Goal: Task Accomplishment & Management: Use online tool/utility

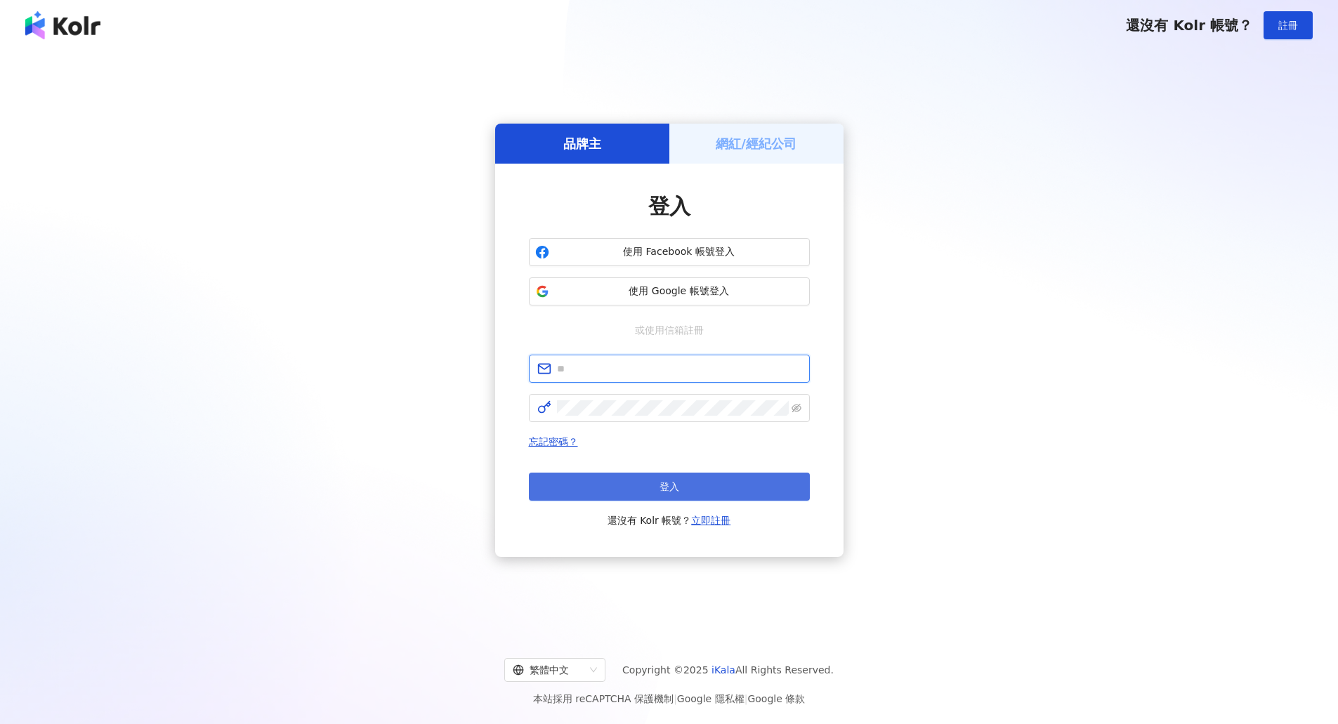
type input "**********"
click at [632, 482] on button "登入" at bounding box center [669, 487] width 281 height 28
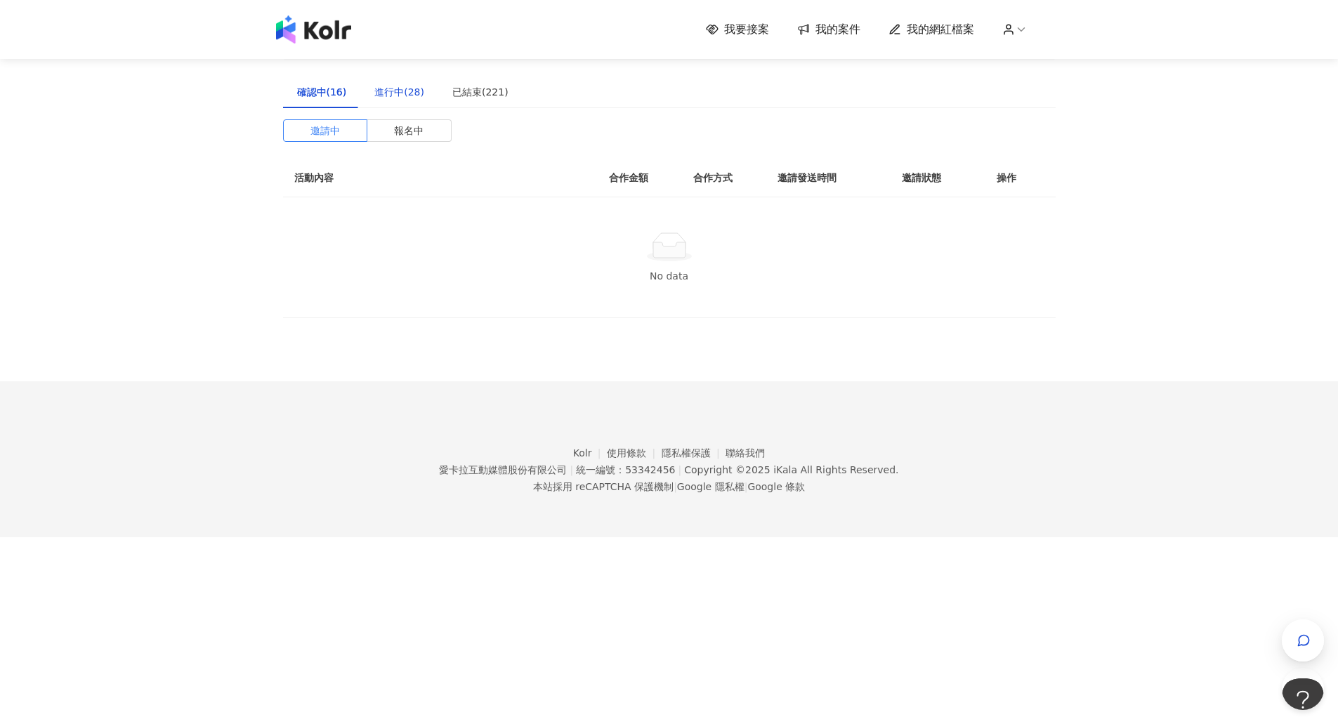
click at [405, 96] on div "進行中(28)" at bounding box center [399, 91] width 50 height 15
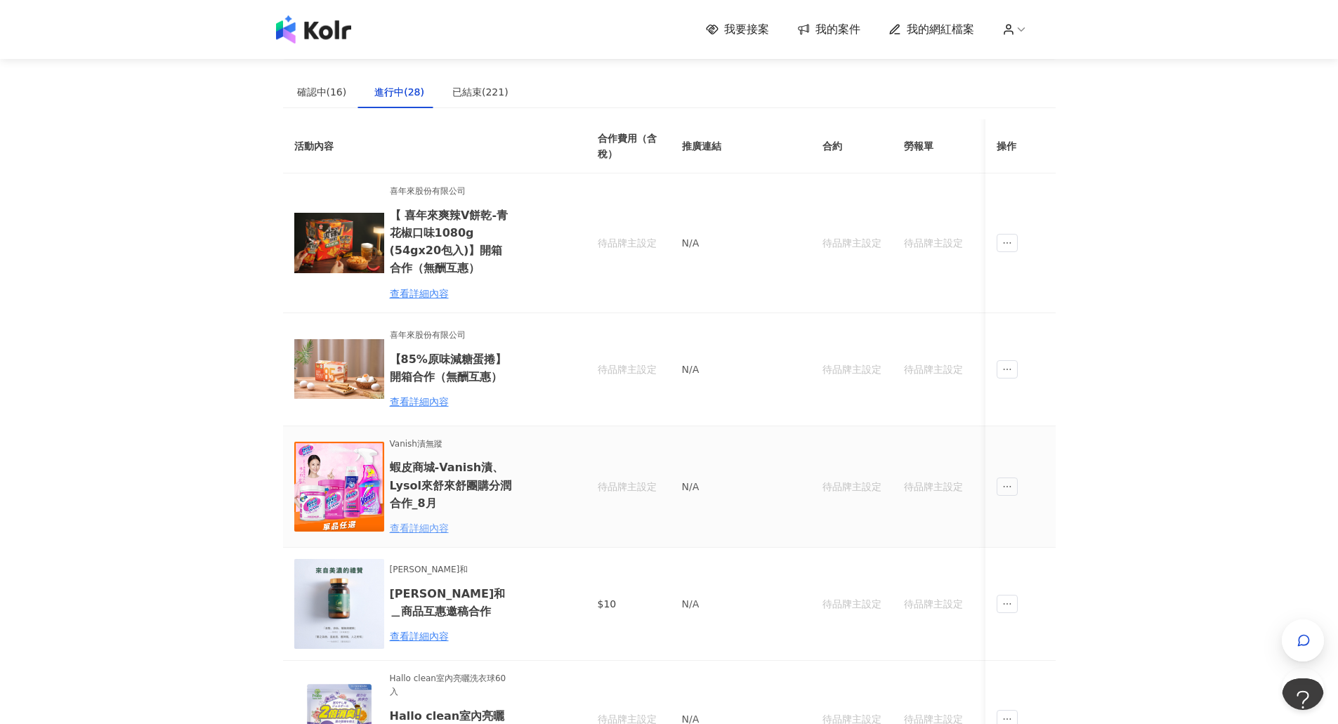
click at [424, 524] on div "查看詳細內容" at bounding box center [451, 528] width 123 height 15
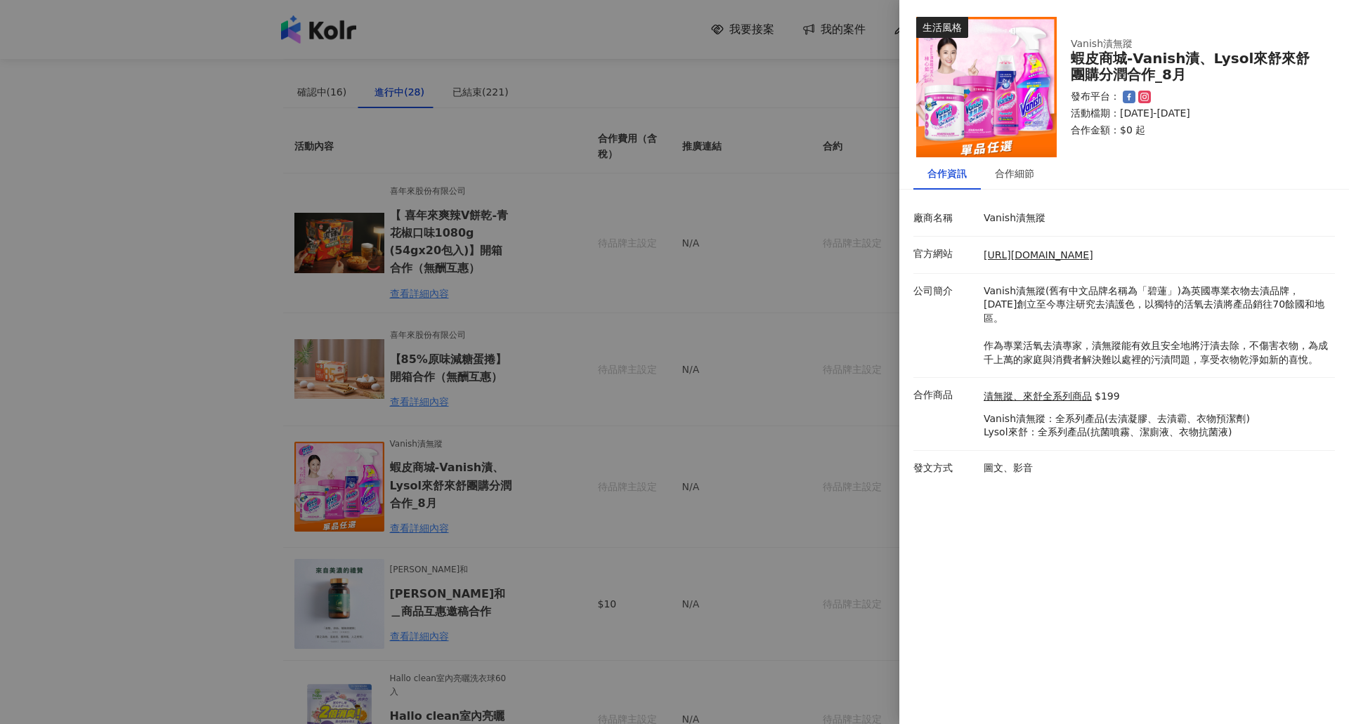
click at [820, 84] on div at bounding box center [674, 362] width 1349 height 724
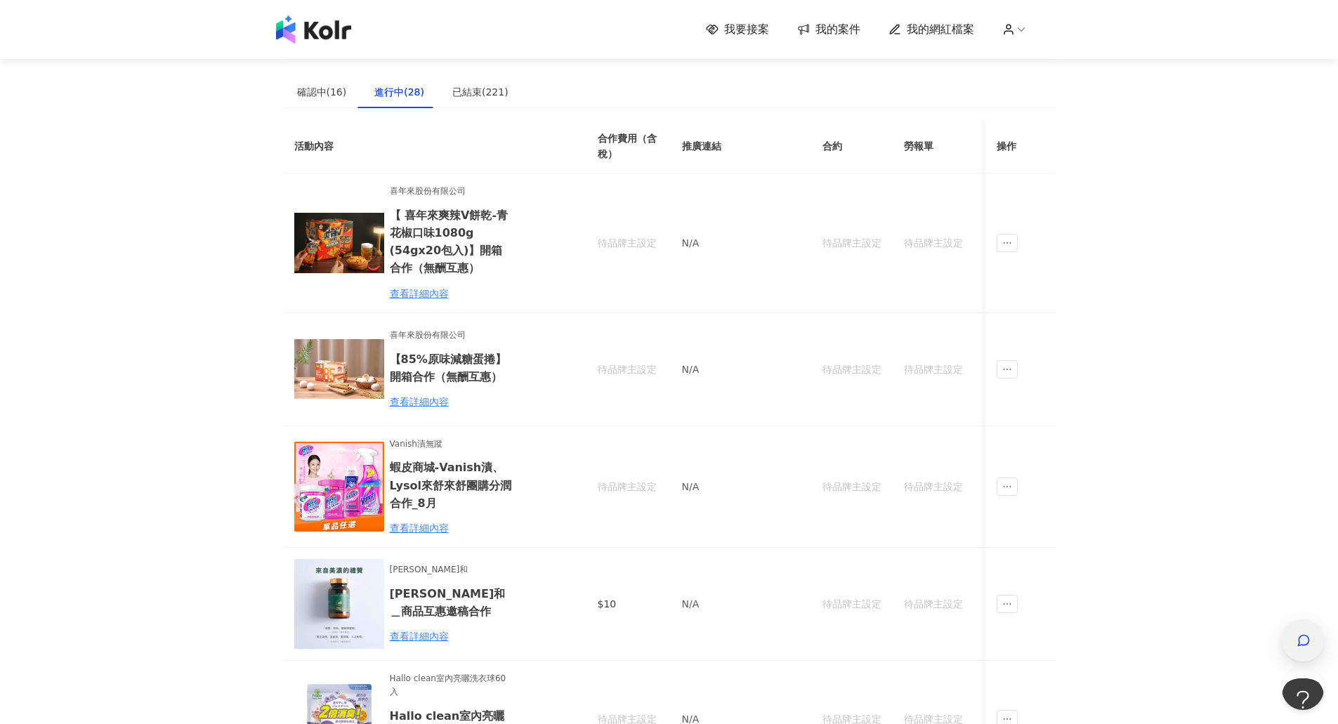
click at [1310, 633] on span "button" at bounding box center [1304, 640] width 14 height 17
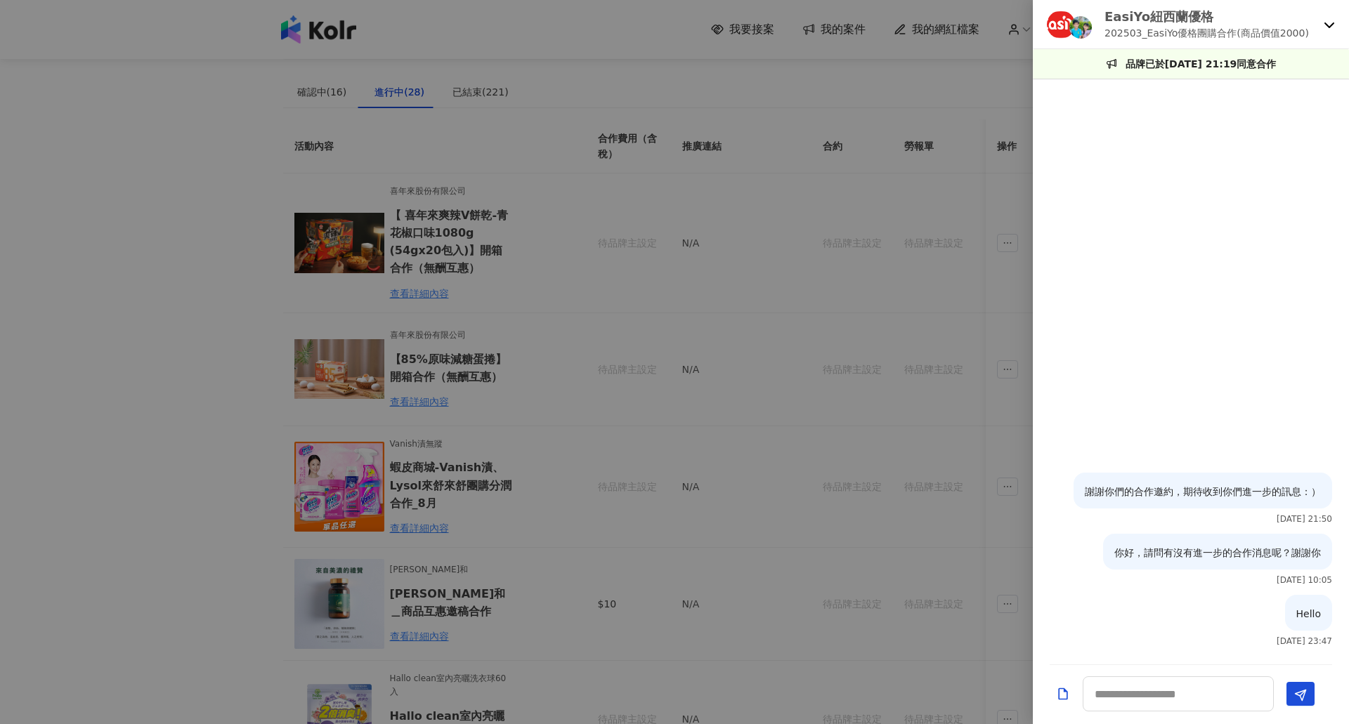
click at [1336, 18] on div "EasiYo紐西蘭優格 202503_EasiYo優格團購合作(商品價值2000)" at bounding box center [1191, 24] width 316 height 49
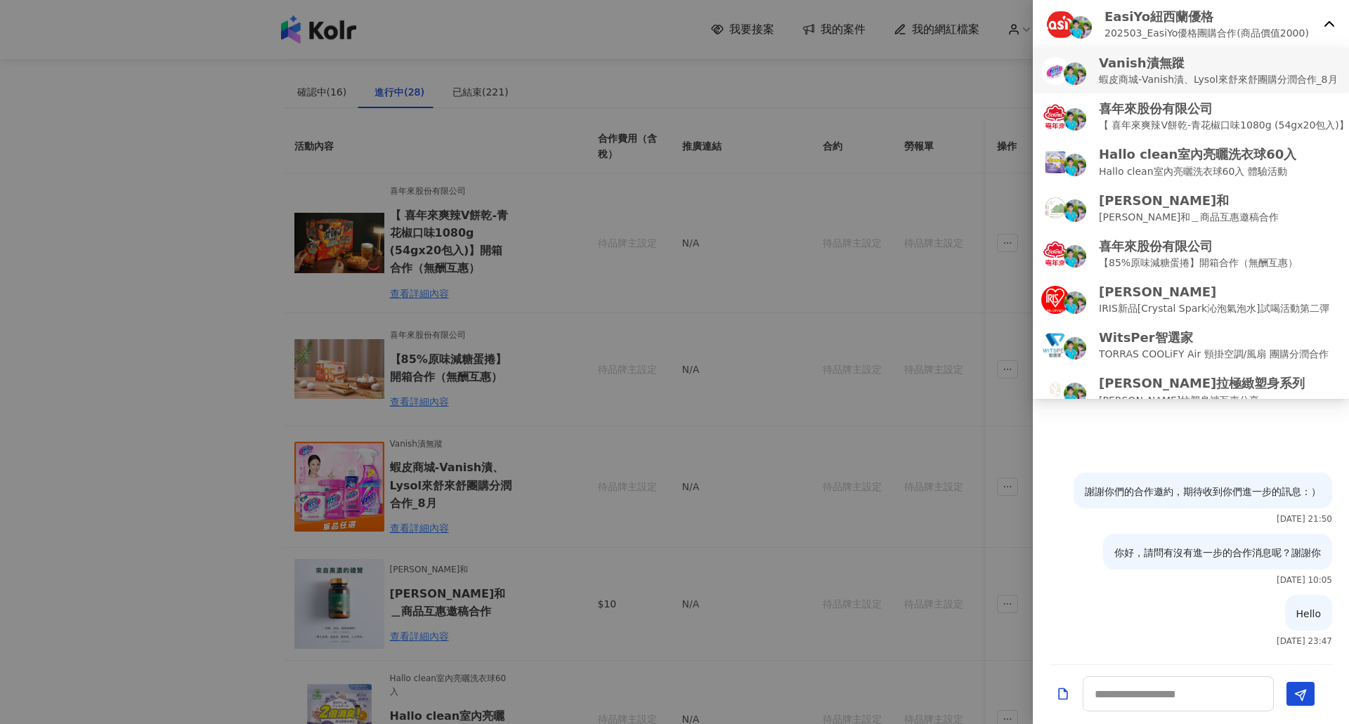
click at [1176, 74] on p "蝦皮商城-Vanish漬、Lysol來舒來舒團購分潤合作_8月" at bounding box center [1218, 79] width 239 height 15
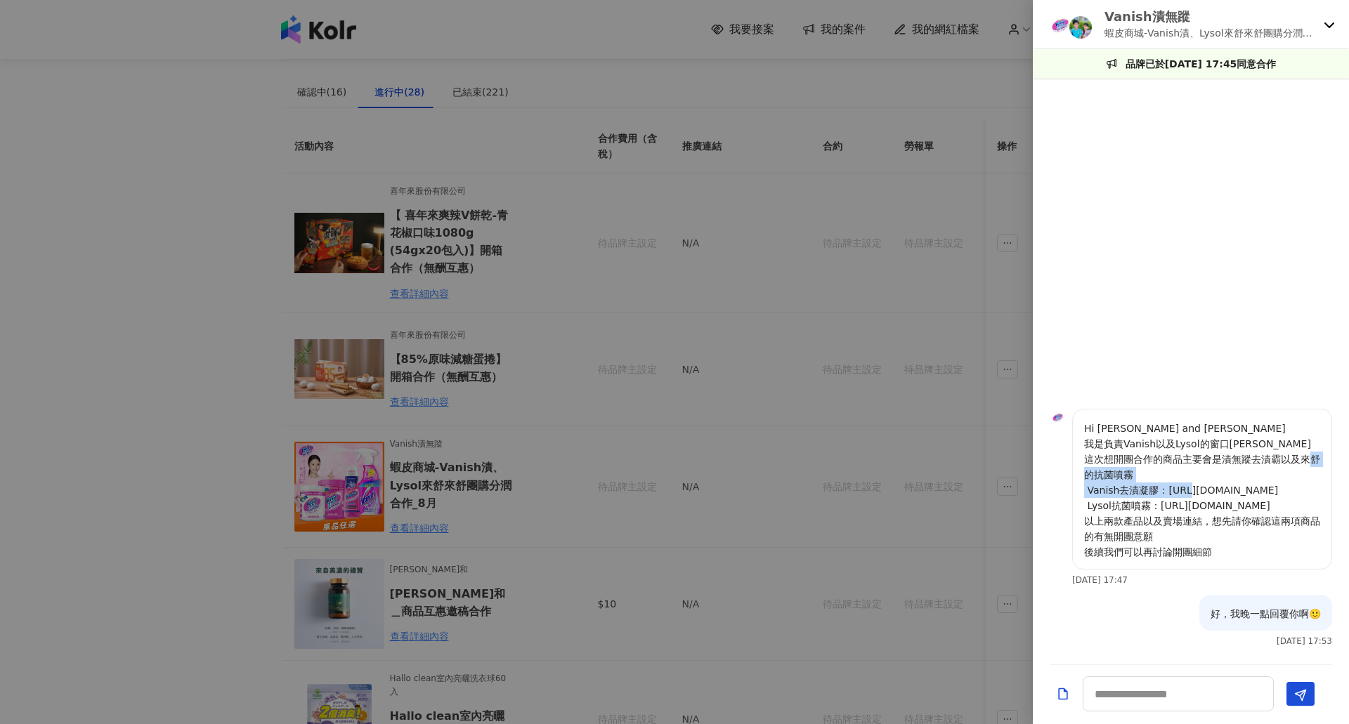
drag, startPoint x: 1164, startPoint y: 485, endPoint x: 1281, endPoint y: 489, distance: 116.7
click at [1281, 489] on p "Hi [PERSON_NAME] and [PERSON_NAME] 我是負責Vanish以及Lysol的窗口[PERSON_NAME] 這次想開團合作的商品…" at bounding box center [1202, 490] width 236 height 139
copy p "[URL][DOMAIN_NAME]"
